Goal: Task Accomplishment & Management: Manage account settings

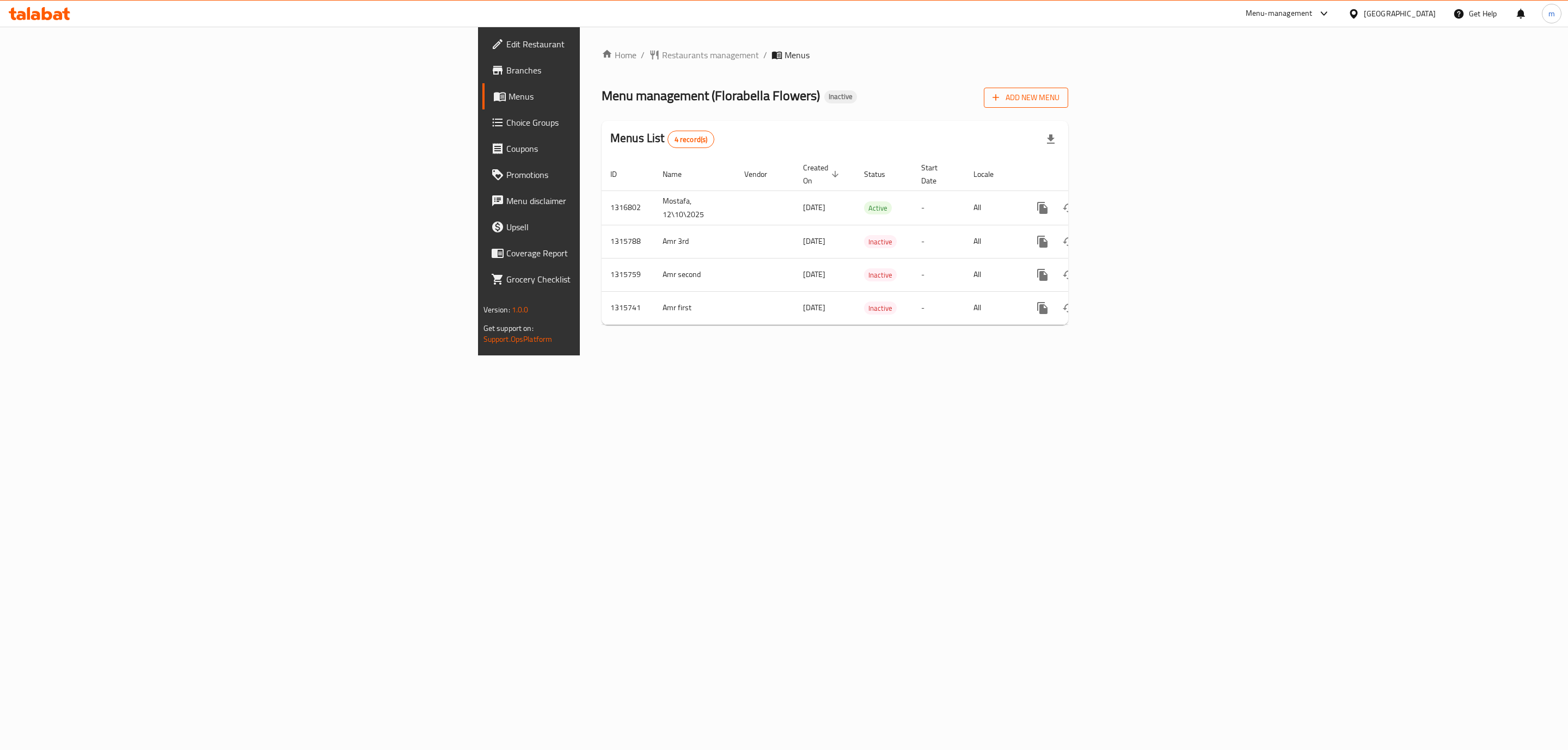
click at [1060, 98] on span "Add New Menu" at bounding box center [1026, 97] width 67 height 14
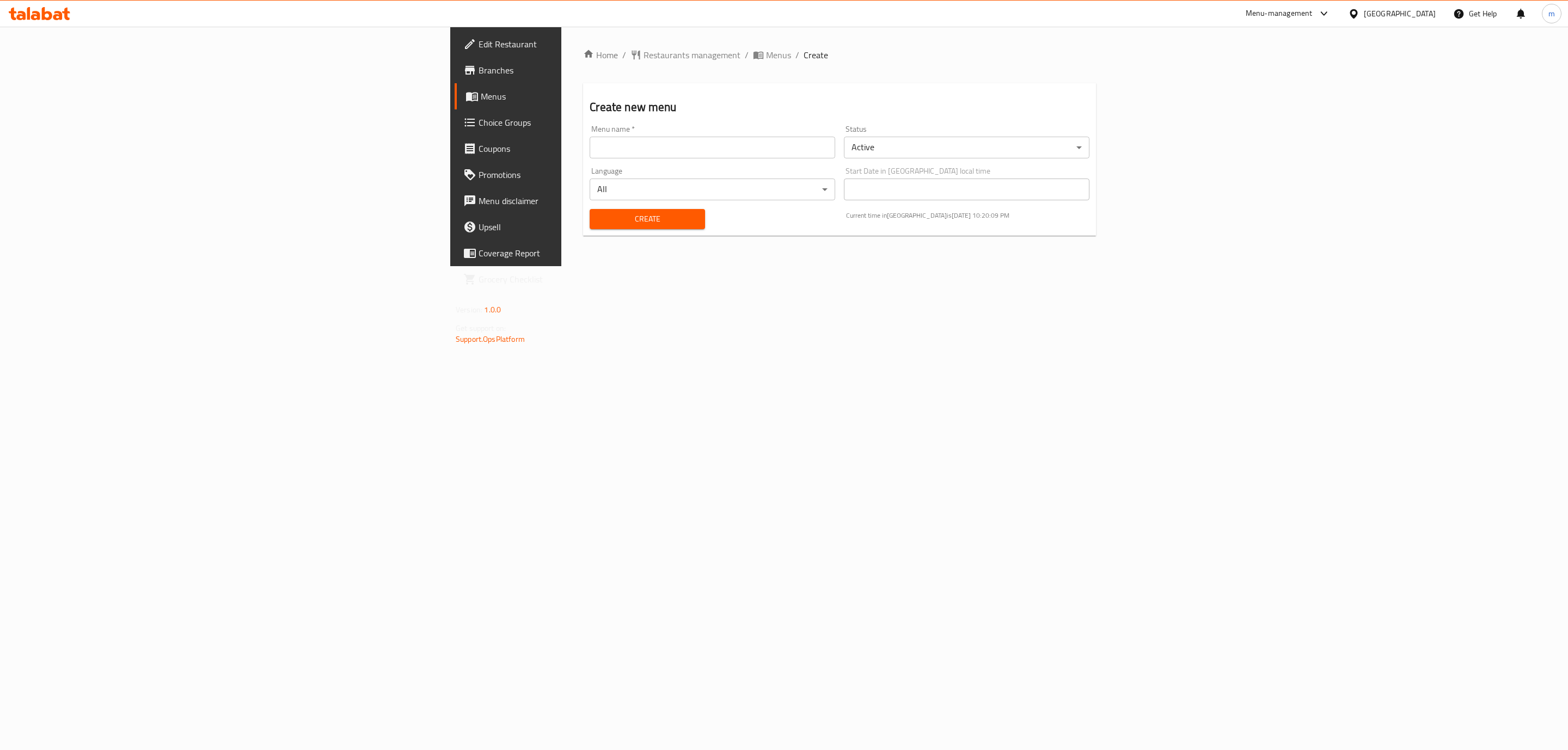
click at [590, 138] on input "text" at bounding box center [712, 147] width 246 height 22
type input "ة"
type input "mostafa 12\10\2025"
click at [598, 218] on span "Create" at bounding box center [646, 218] width 97 height 14
click at [481, 97] on span "Menus" at bounding box center [592, 96] width 222 height 13
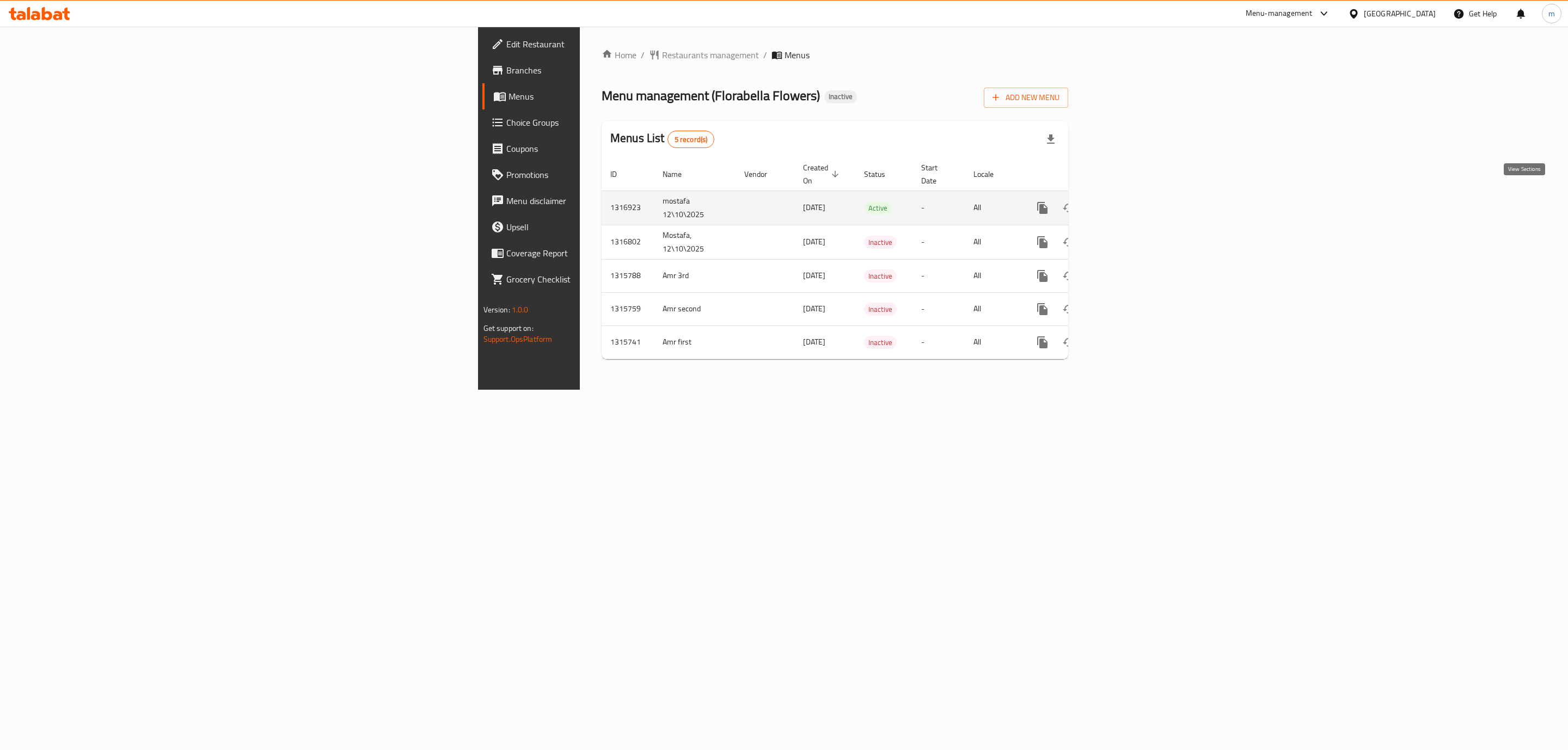
click at [1127, 201] on icon "enhanced table" at bounding box center [1121, 208] width 13 height 13
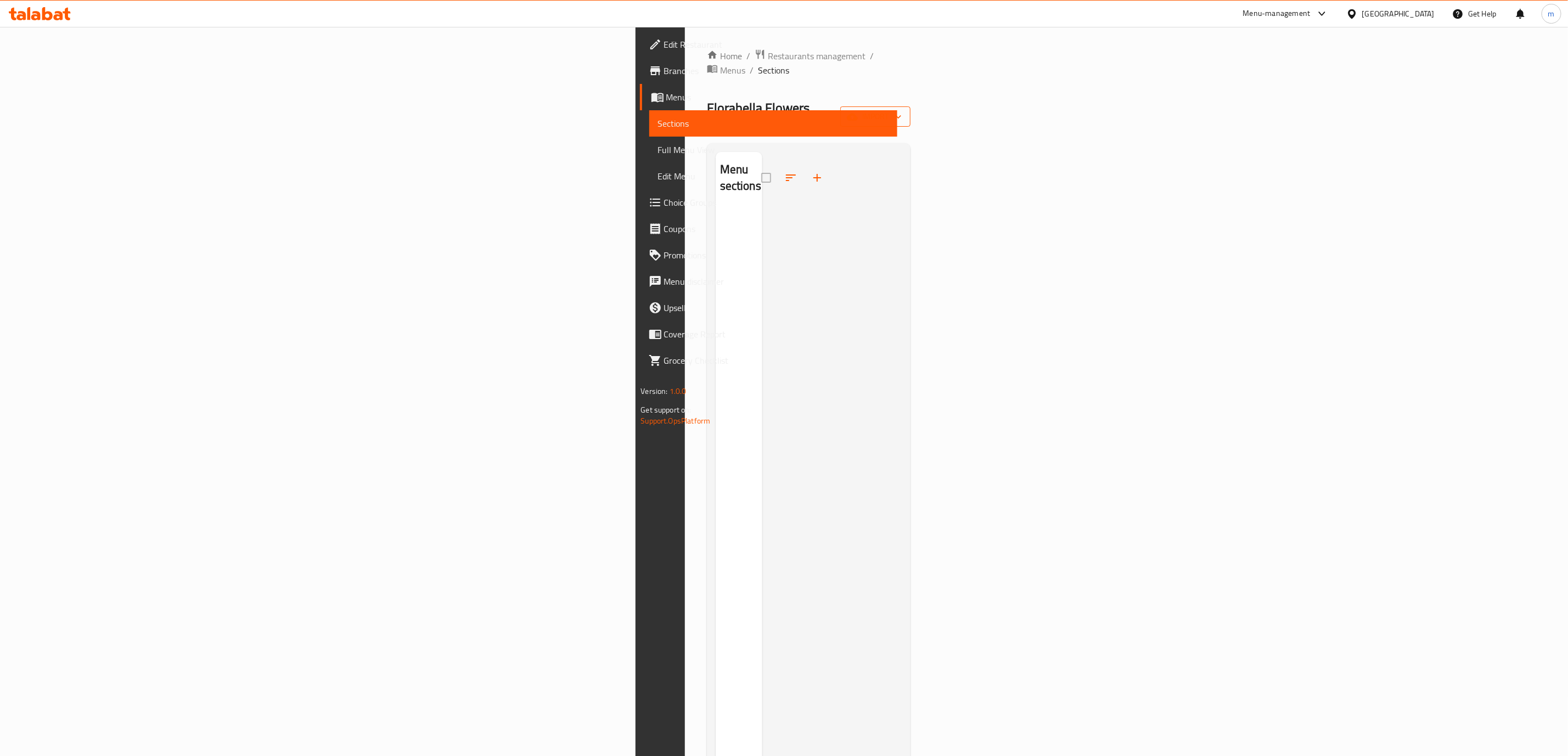
click at [902, 110] on span "import" at bounding box center [875, 116] width 53 height 14
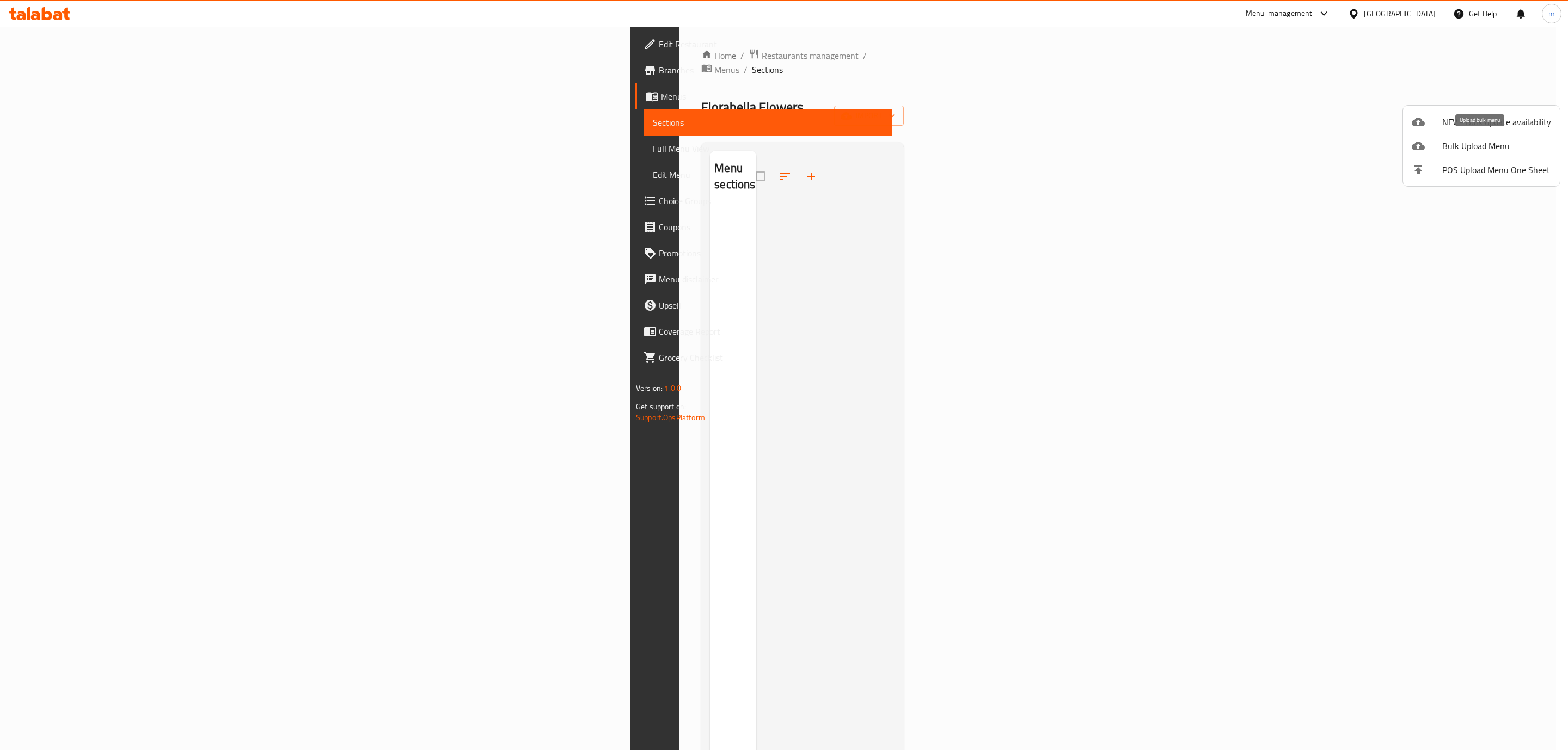
click at [1475, 140] on span "Bulk Upload Menu" at bounding box center [1496, 146] width 109 height 13
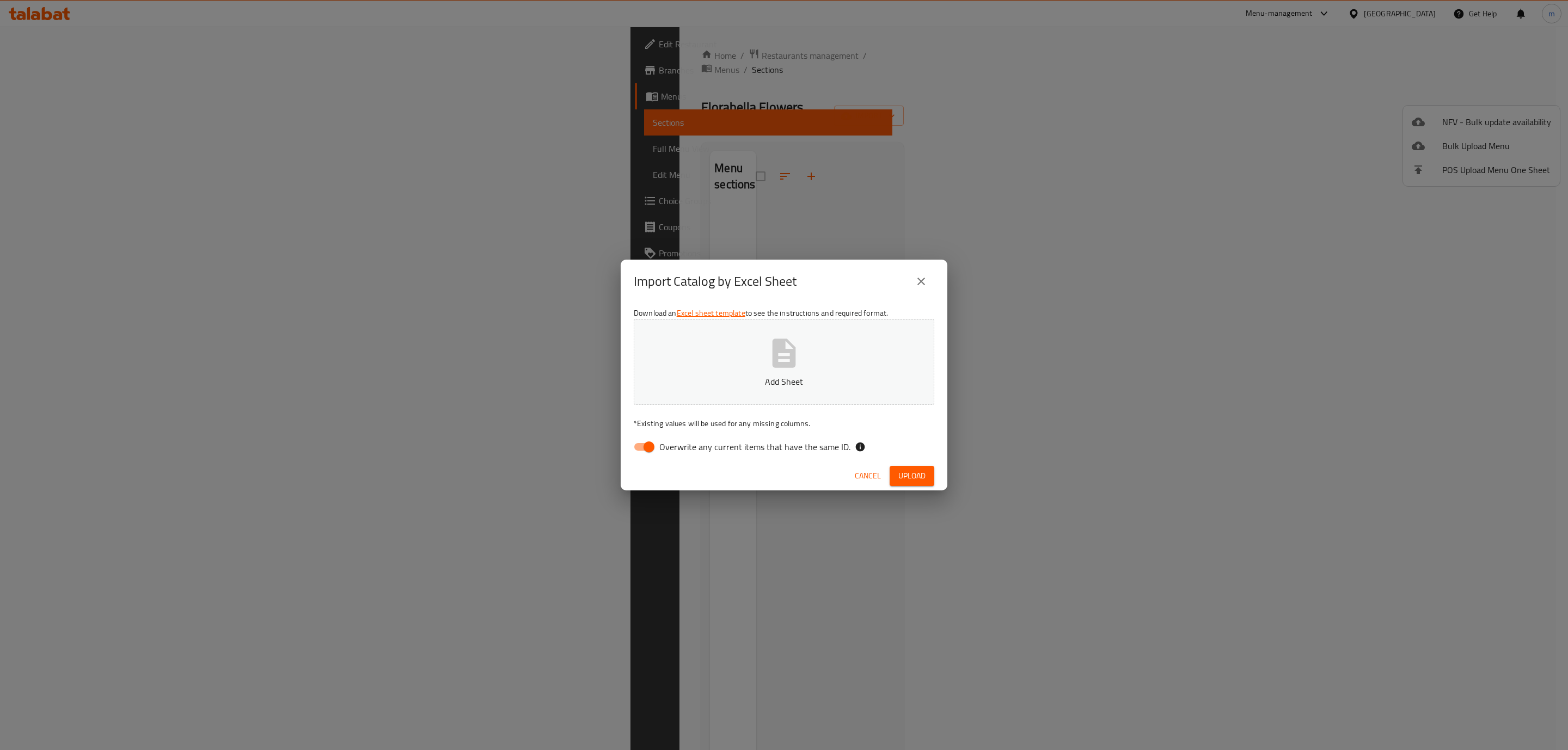
click at [645, 450] on input "Overwrite any current items that have the same ID." at bounding box center [649, 447] width 62 height 21
checkbox input "false"
click at [924, 474] on span "Upload" at bounding box center [912, 475] width 27 height 14
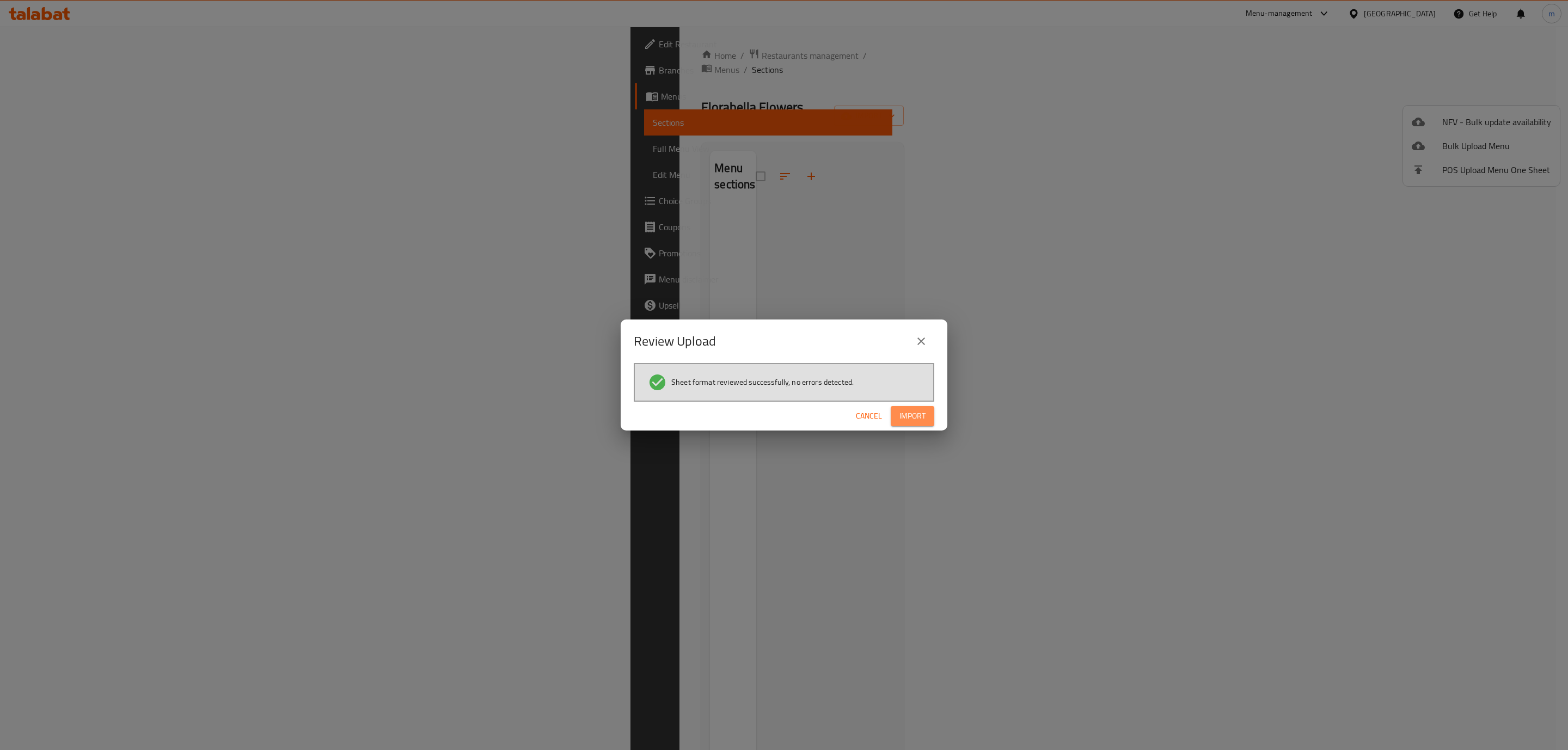
click at [923, 415] on span "Import" at bounding box center [912, 416] width 26 height 14
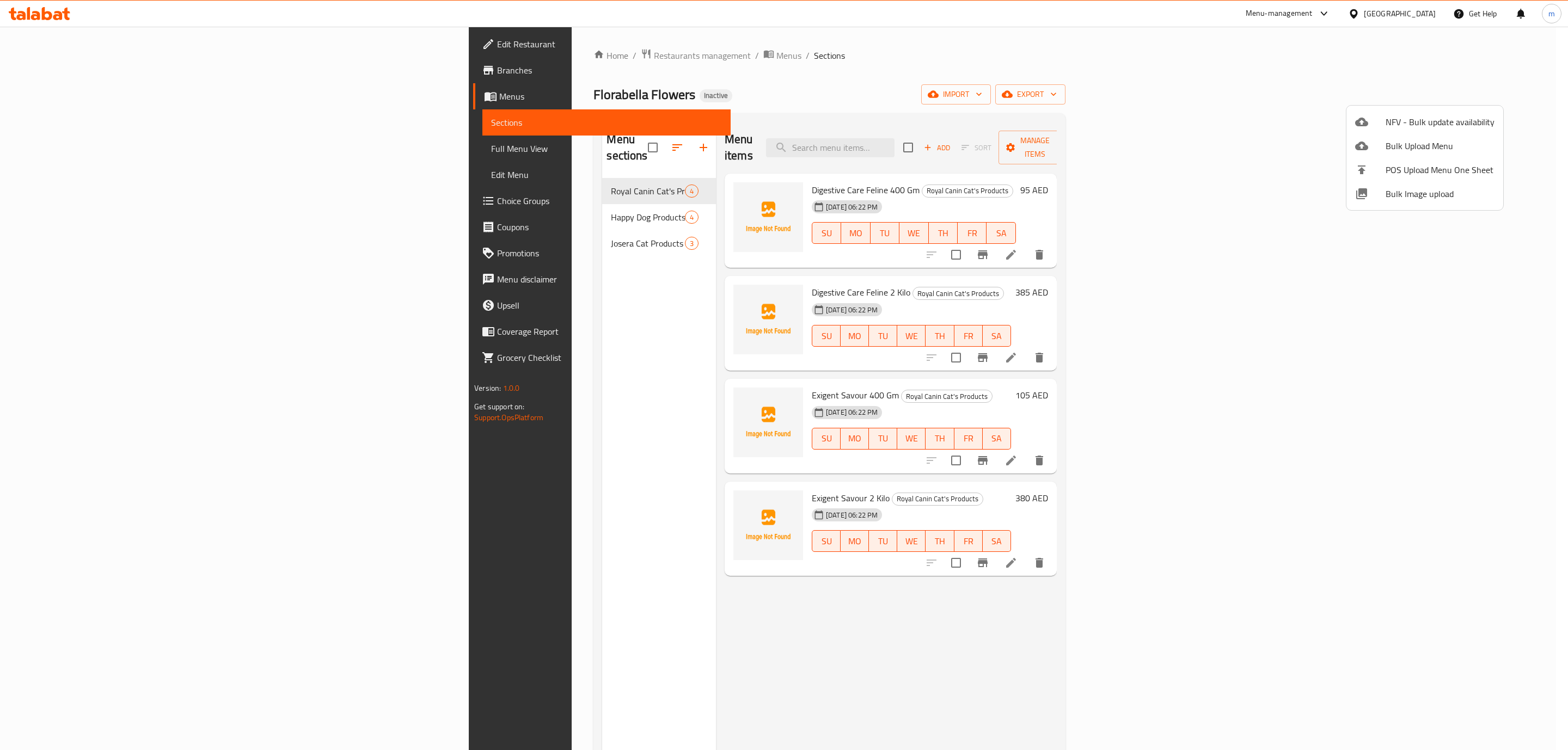
click at [1045, 60] on div at bounding box center [784, 375] width 1568 height 750
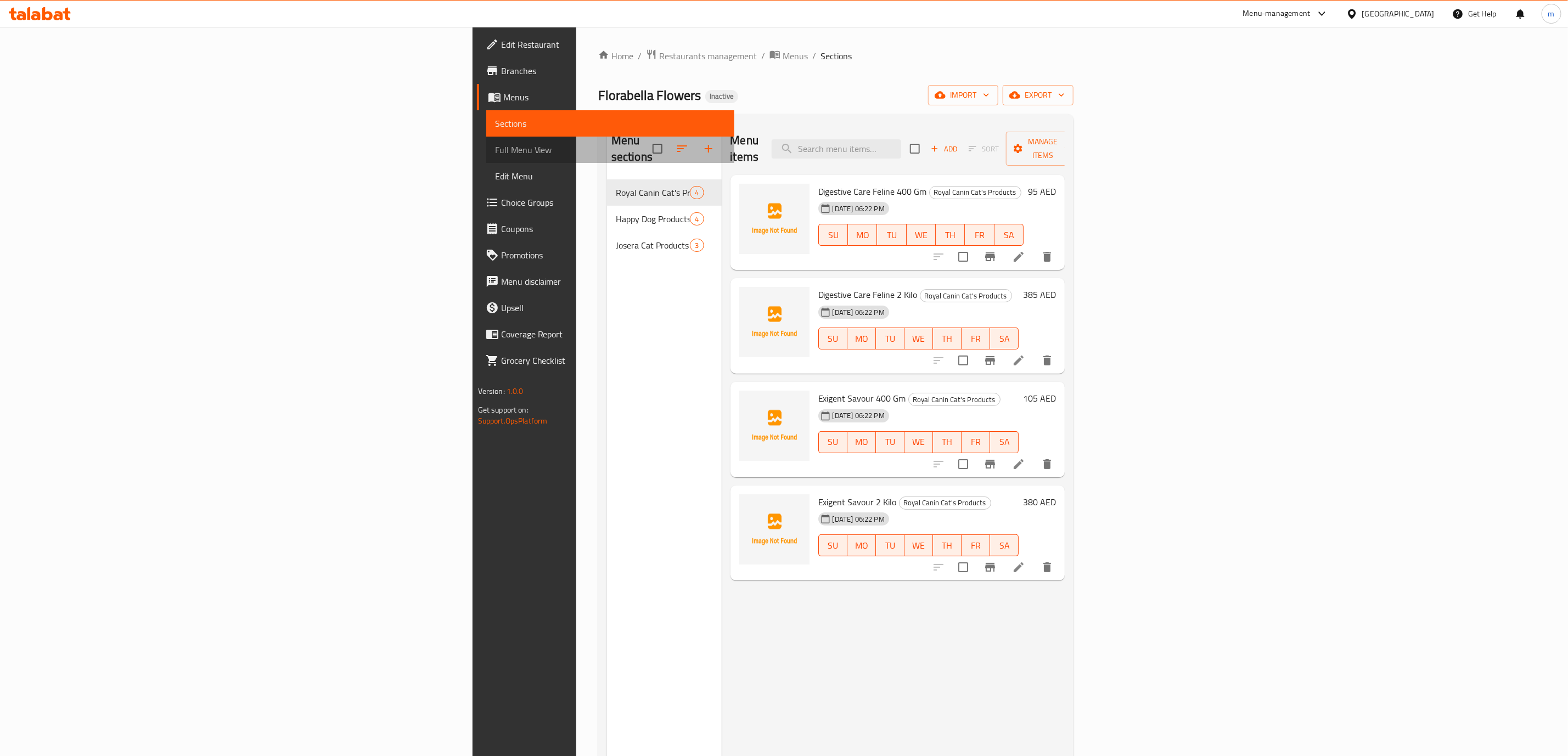
click at [495, 145] on span "Full Menu View" at bounding box center [610, 149] width 231 height 13
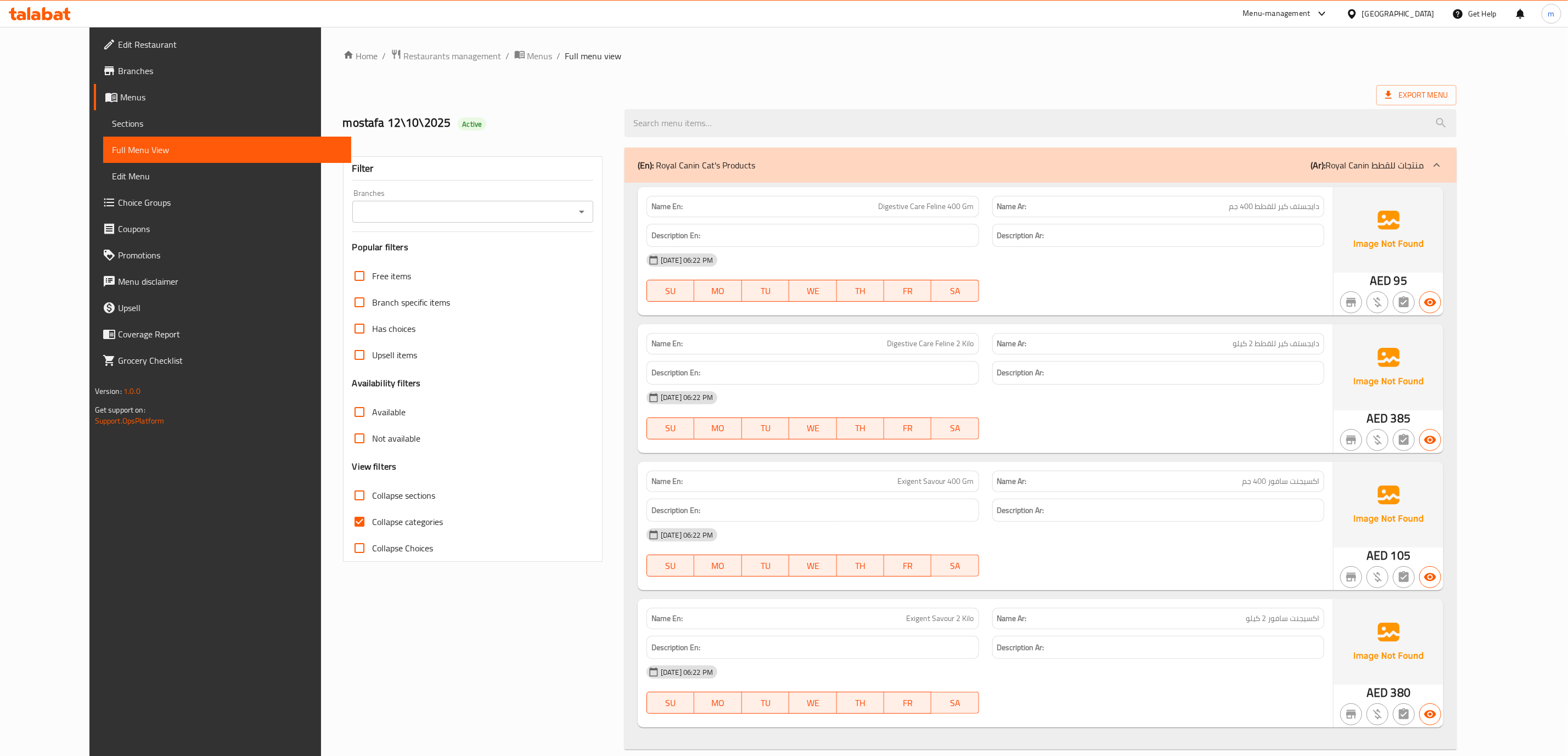
click at [346, 519] on input "Collapse categories" at bounding box center [359, 521] width 26 height 26
checkbox input "false"
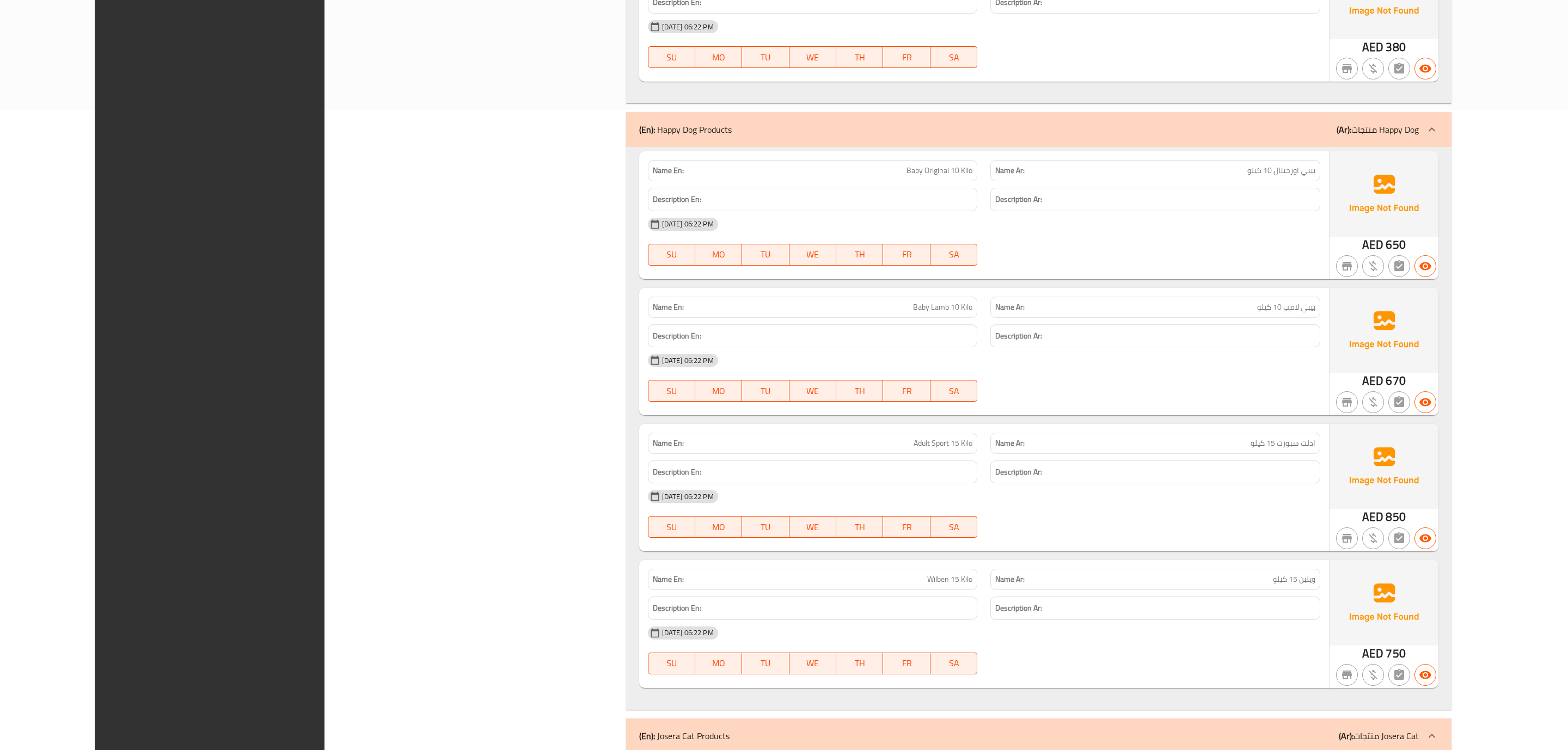
scroll to position [1097, 0]
